Goal: Ask a question

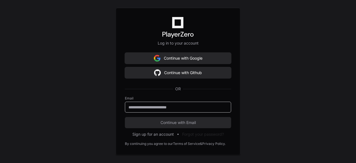
click at [163, 107] on input "email" at bounding box center [178, 107] width 99 height 6
type input "**********"
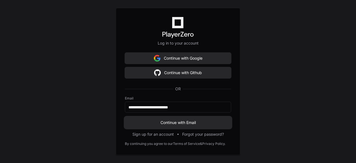
click at [177, 123] on span "Continue with Email" at bounding box center [178, 123] width 106 height 6
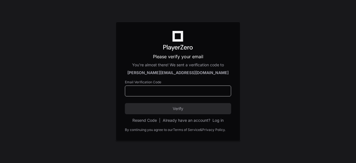
click at [137, 92] on input at bounding box center [178, 91] width 99 height 6
type input "******"
click at [165, 109] on span "Verify" at bounding box center [178, 109] width 106 height 6
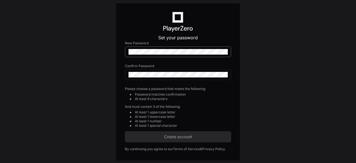
click at [161, 48] on div at bounding box center [178, 51] width 106 height 11
click at [151, 137] on span "Create account" at bounding box center [178, 137] width 106 height 6
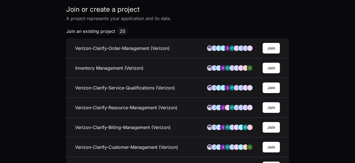
scroll to position [19, 0]
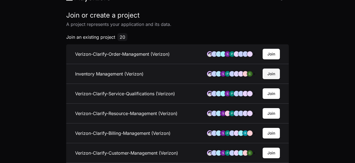
click at [276, 75] on button "Join" at bounding box center [271, 73] width 17 height 11
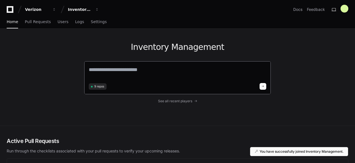
click at [135, 72] on textarea at bounding box center [178, 74] width 178 height 16
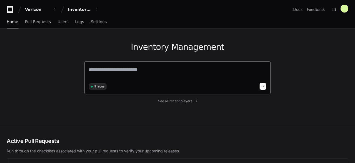
click at [104, 69] on textarea at bounding box center [178, 74] width 178 height 16
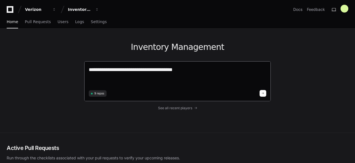
paste textarea "**********"
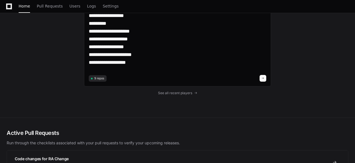
scroll to position [233, 0]
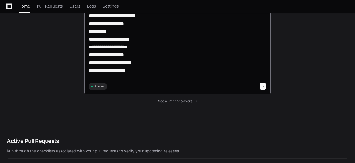
type textarea "**********"
click at [266, 85] on button at bounding box center [263, 86] width 7 height 7
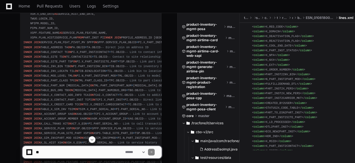
scroll to position [666, 0]
click at [77, 39] on span "FROM" at bounding box center [80, 37] width 7 height 3
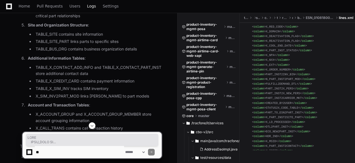
scroll to position [940, 0]
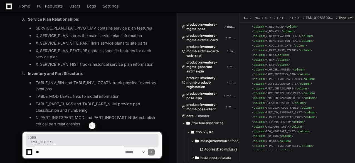
drag, startPoint x: 24, startPoint y: 55, endPoint x: 136, endPoint y: 67, distance: 112.2
copy article "FROM PART_INST PI INNER JOIN PROFILE_ADDRESS_ID PA ON PI.X_PART_INST2CONTACT = …"
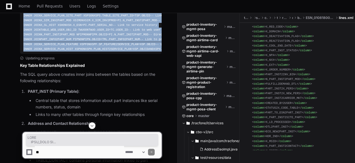
scroll to position [784, 0]
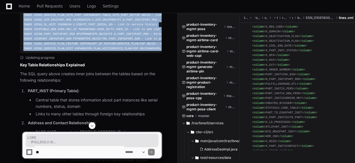
click at [51, 149] on textarea at bounding box center [79, 152] width 89 height 12
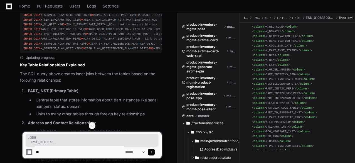
type textarea "*"
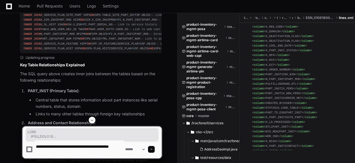
click at [60, 152] on textarea at bounding box center [79, 149] width 89 height 18
click at [49, 153] on textarea at bounding box center [79, 149] width 89 height 18
paste textarea "**********"
click at [79, 152] on textarea at bounding box center [79, 149] width 89 height 18
drag, startPoint x: 35, startPoint y: 145, endPoint x: 93, endPoint y: 152, distance: 58.9
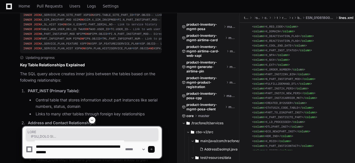
click at [93, 152] on textarea at bounding box center [79, 149] width 89 height 18
type textarea "**********"
click at [153, 148] on span at bounding box center [151, 149] width 3 height 3
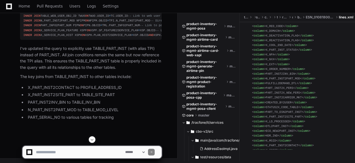
scroll to position [1857, 0]
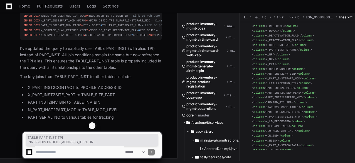
drag, startPoint x: 30, startPoint y: 68, endPoint x: 84, endPoint y: 78, distance: 54.6
copy div "TABLE_PART_INST TPI INNER JOIN PROFILE_ADDRESS_ID PA ON TPI.X_PART_INST2CONTACT…"
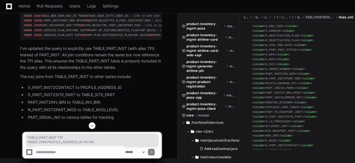
drag, startPoint x: 30, startPoint y: 68, endPoint x: 84, endPoint y: 79, distance: 55.3
copy div "TABLE_PART_INST TPI INNER JOIN PROFILE_ADDRESS_ID PA ON TPI.X_PART_INST2CONTACT…"
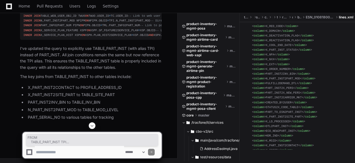
drag, startPoint x: 24, startPoint y: 64, endPoint x: 58, endPoint y: 121, distance: 65.7
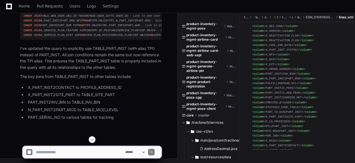
scroll to position [1896, 0]
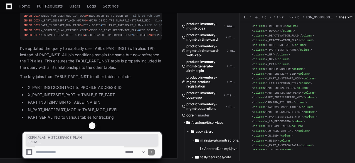
drag, startPoint x: 24, startPoint y: 23, endPoint x: 67, endPoint y: 78, distance: 69.3
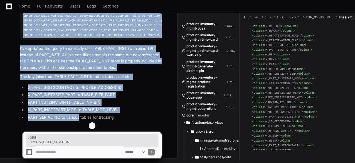
scroll to position [2168, 0]
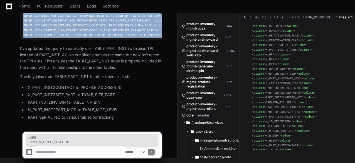
drag, startPoint x: 24, startPoint y: 26, endPoint x: 131, endPoint y: 33, distance: 106.8
copy article "FROM TABLE_PART_INST TPI INNER JOIN PROFILE_ADDRESS_ID PA ON TPI.X_PART_INST2CO…"
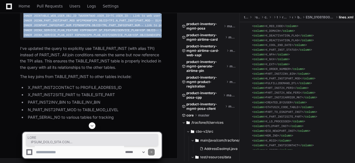
scroll to position [2168, 0]
